Goal: Information Seeking & Learning: Learn about a topic

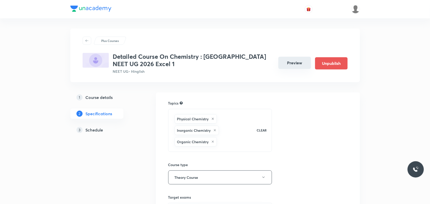
click at [299, 66] on button "Preview" at bounding box center [294, 63] width 33 height 12
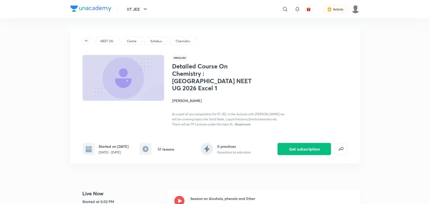
click at [178, 196] on icon at bounding box center [179, 201] width 10 height 10
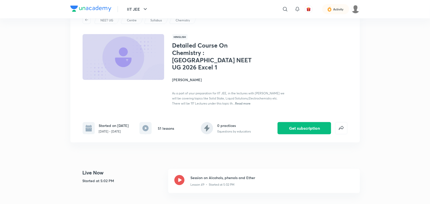
scroll to position [32, 0]
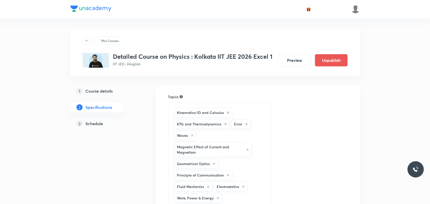
drag, startPoint x: 287, startPoint y: 59, endPoint x: 281, endPoint y: 49, distance: 10.8
click at [288, 59] on button "Preview" at bounding box center [294, 60] width 33 height 12
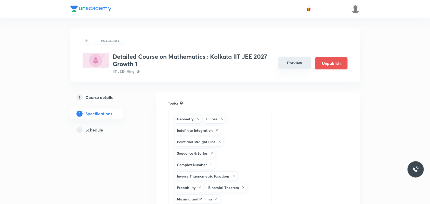
click at [301, 65] on button "Preview" at bounding box center [294, 63] width 33 height 12
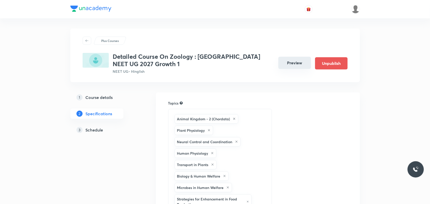
click at [296, 64] on button "Preview" at bounding box center [294, 63] width 33 height 12
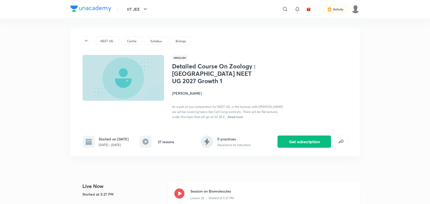
click at [180, 193] on icon at bounding box center [179, 194] width 10 height 10
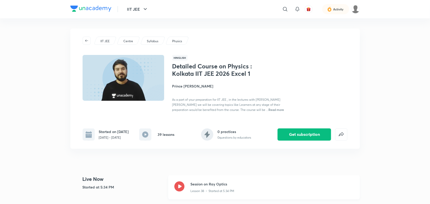
click at [177, 184] on icon at bounding box center [179, 187] width 10 height 10
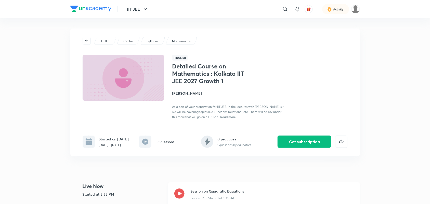
click at [179, 199] on icon at bounding box center [179, 194] width 10 height 10
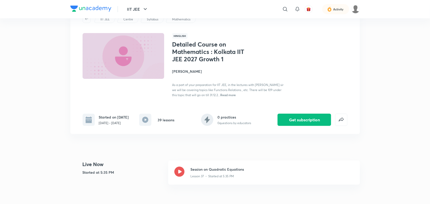
scroll to position [32, 0]
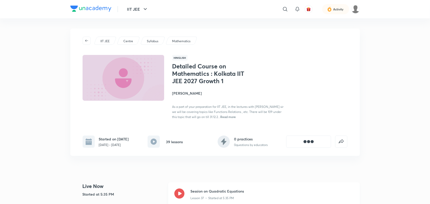
click at [181, 192] on div "Session on Quadratic Equations Lesson 37 • Started at 5:35 PM" at bounding box center [264, 195] width 192 height 24
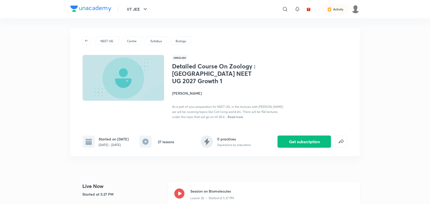
click at [180, 192] on icon at bounding box center [179, 194] width 10 height 10
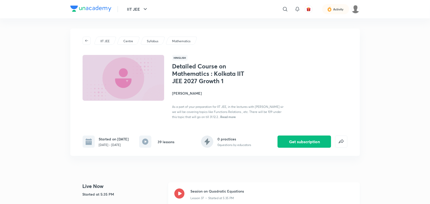
click at [181, 199] on icon at bounding box center [179, 194] width 10 height 10
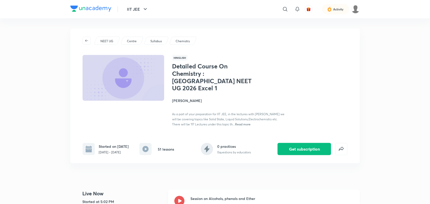
click at [179, 196] on icon at bounding box center [179, 201] width 10 height 10
